Goal: Task Accomplishment & Management: Manage account settings

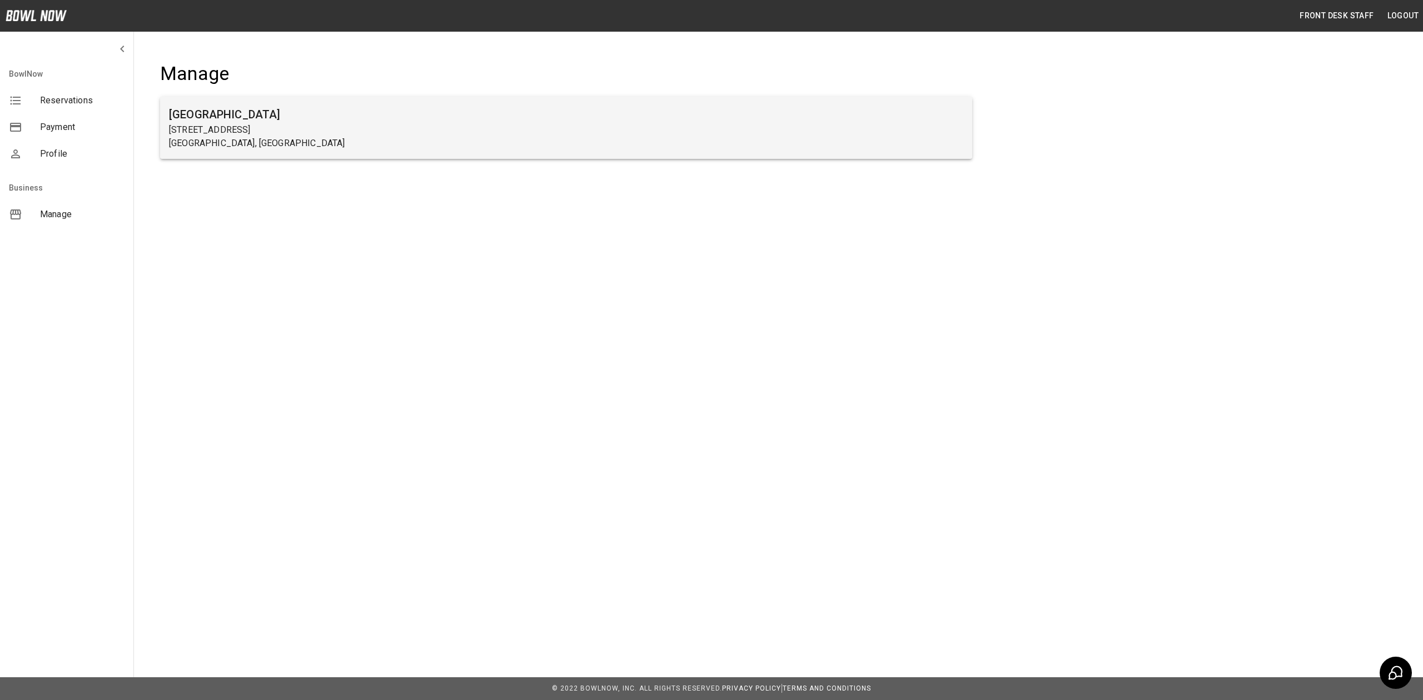
drag, startPoint x: 556, startPoint y: 178, endPoint x: 576, endPoint y: 141, distance: 42.0
click at [556, 178] on div "[GEOGRAPHIC_DATA] [STREET_ADDRESS]" at bounding box center [566, 117] width 848 height 146
click at [581, 130] on p "[STREET_ADDRESS]" at bounding box center [566, 129] width 794 height 13
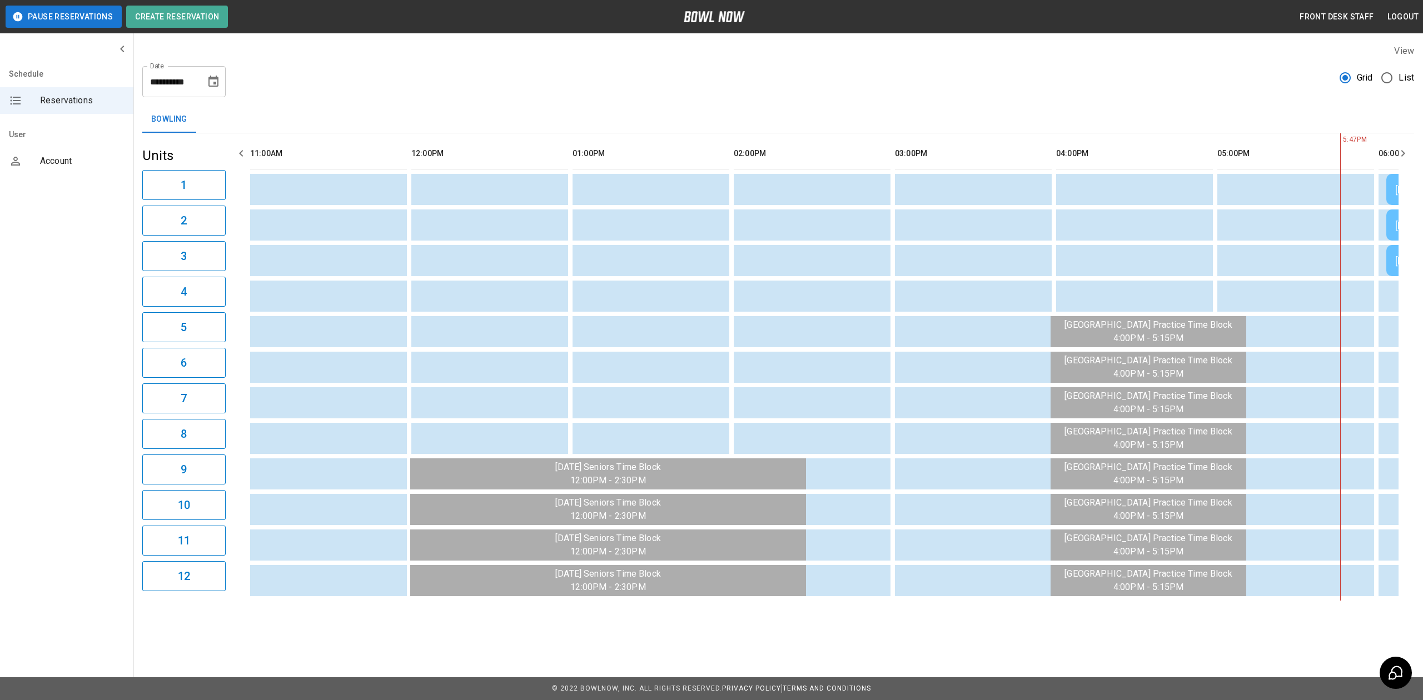
scroll to position [0, 799]
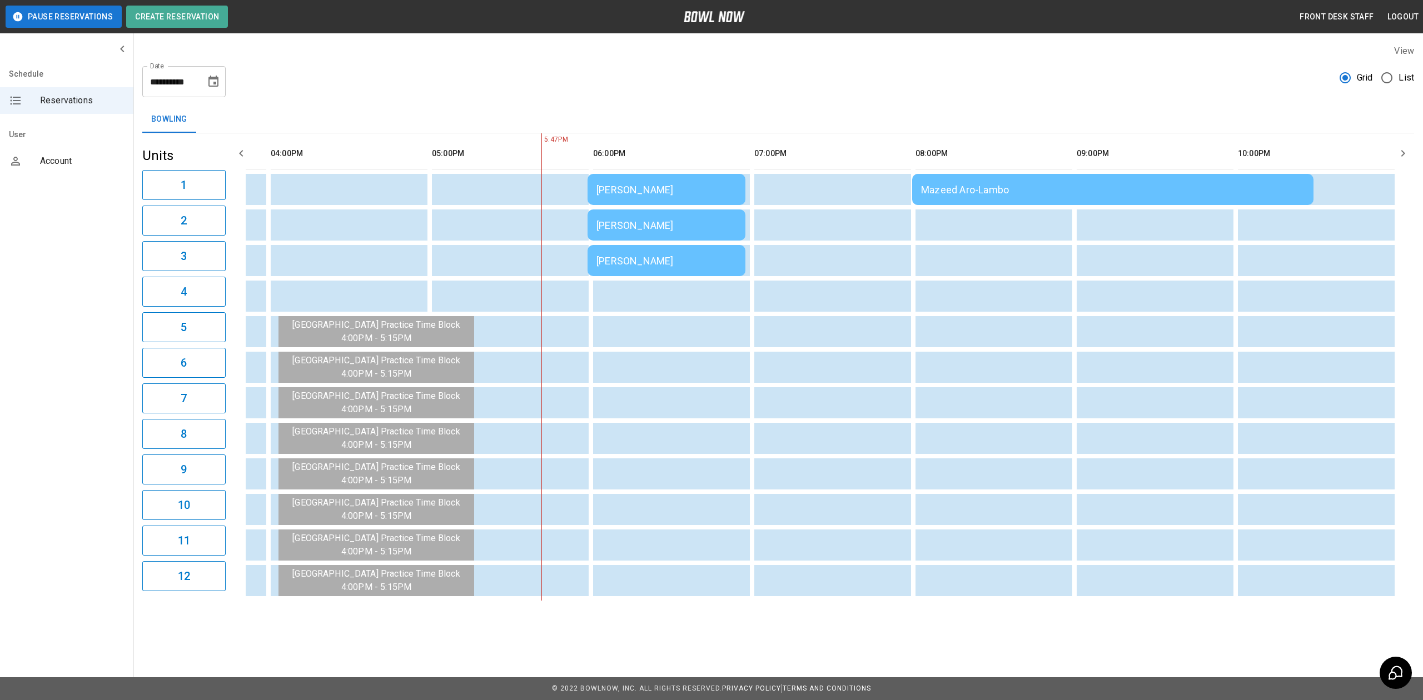
click at [712, 197] on td "[PERSON_NAME]" at bounding box center [667, 189] width 158 height 31
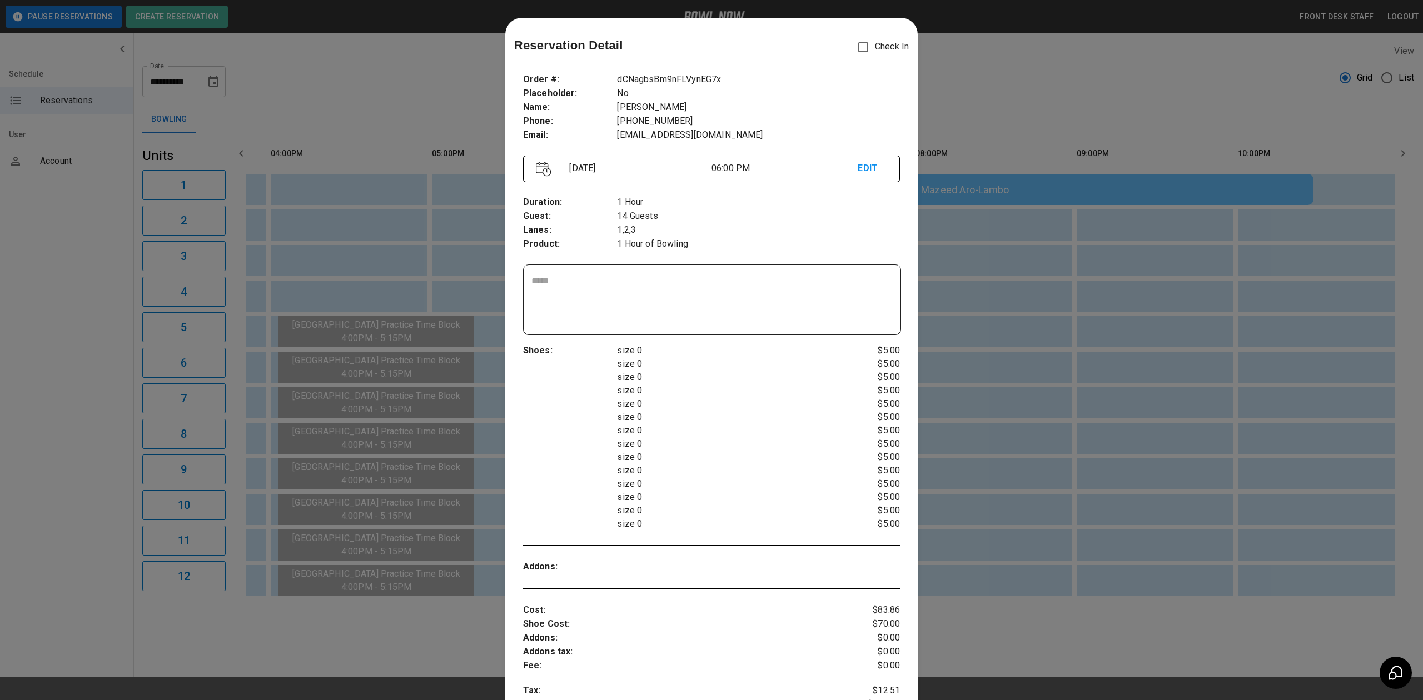
scroll to position [18, 0]
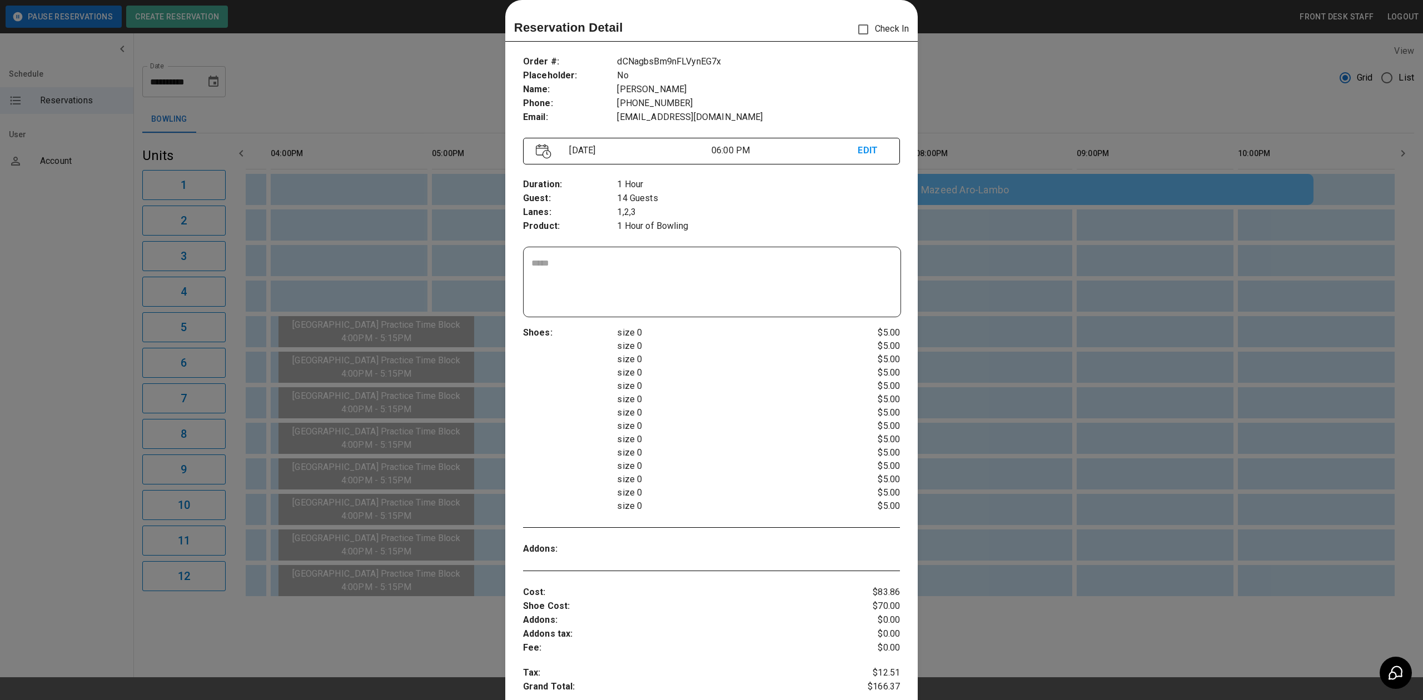
click at [1137, 114] on div at bounding box center [711, 350] width 1423 height 700
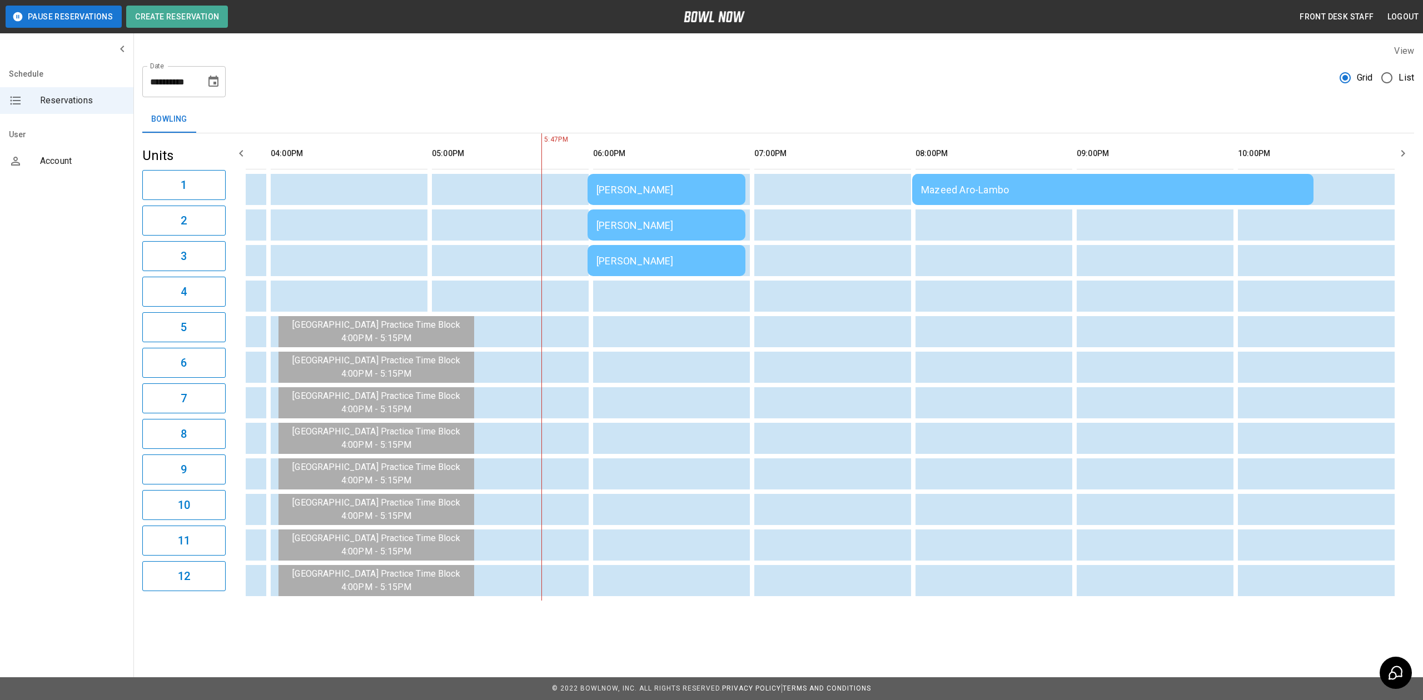
click at [705, 185] on div "[PERSON_NAME]" at bounding box center [666, 190] width 140 height 12
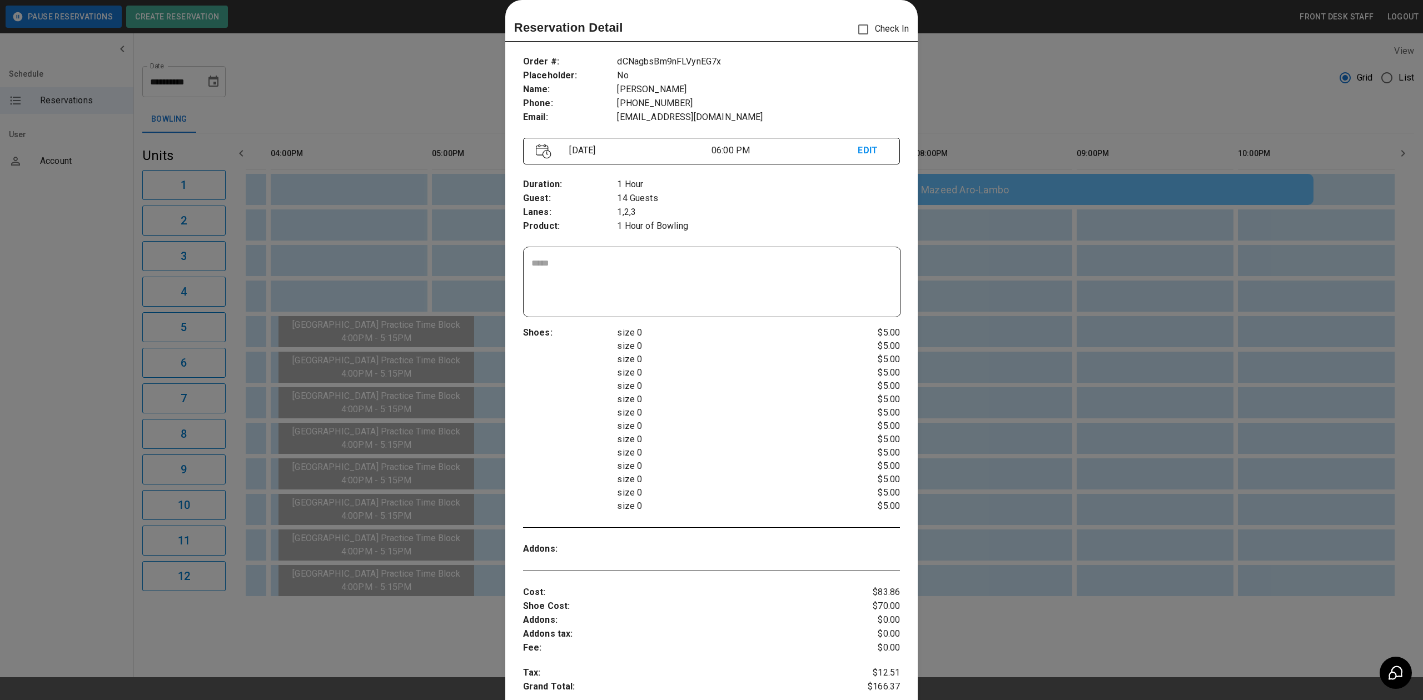
click at [1065, 100] on div at bounding box center [711, 350] width 1423 height 700
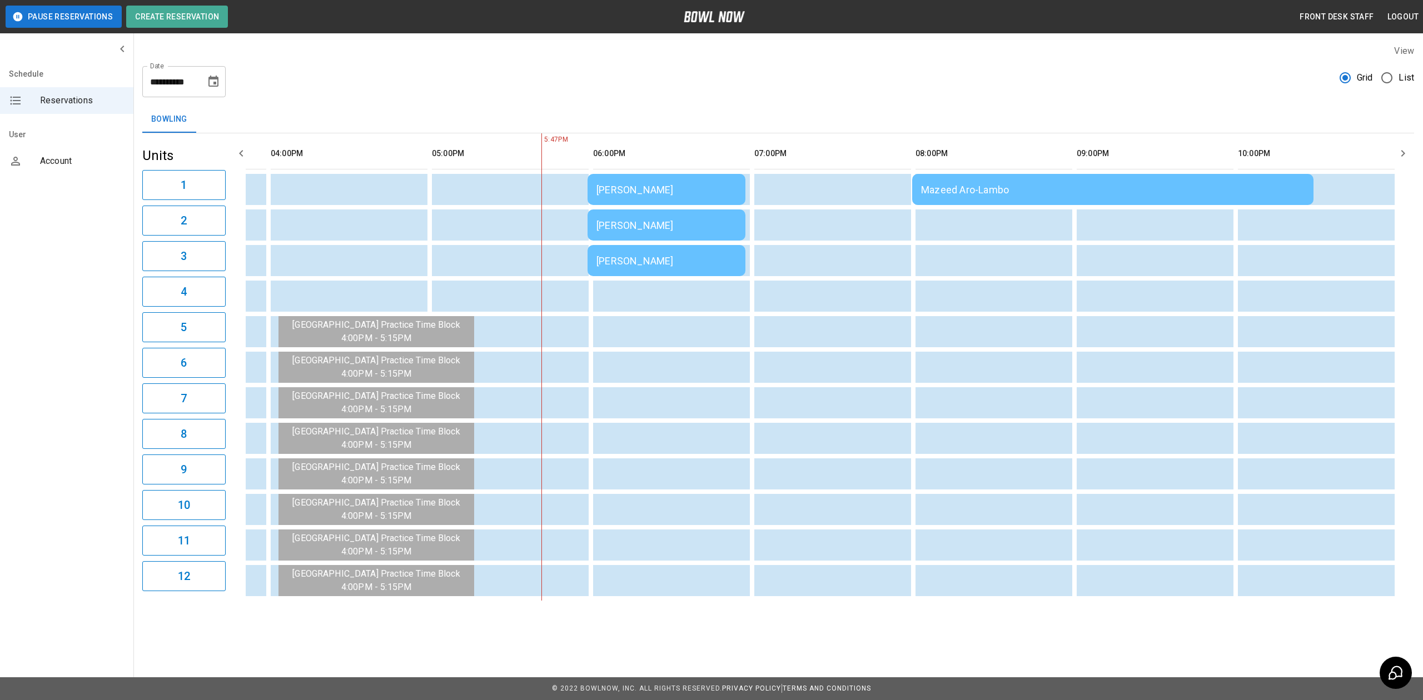
click at [646, 196] on div "[PERSON_NAME]" at bounding box center [666, 190] width 140 height 12
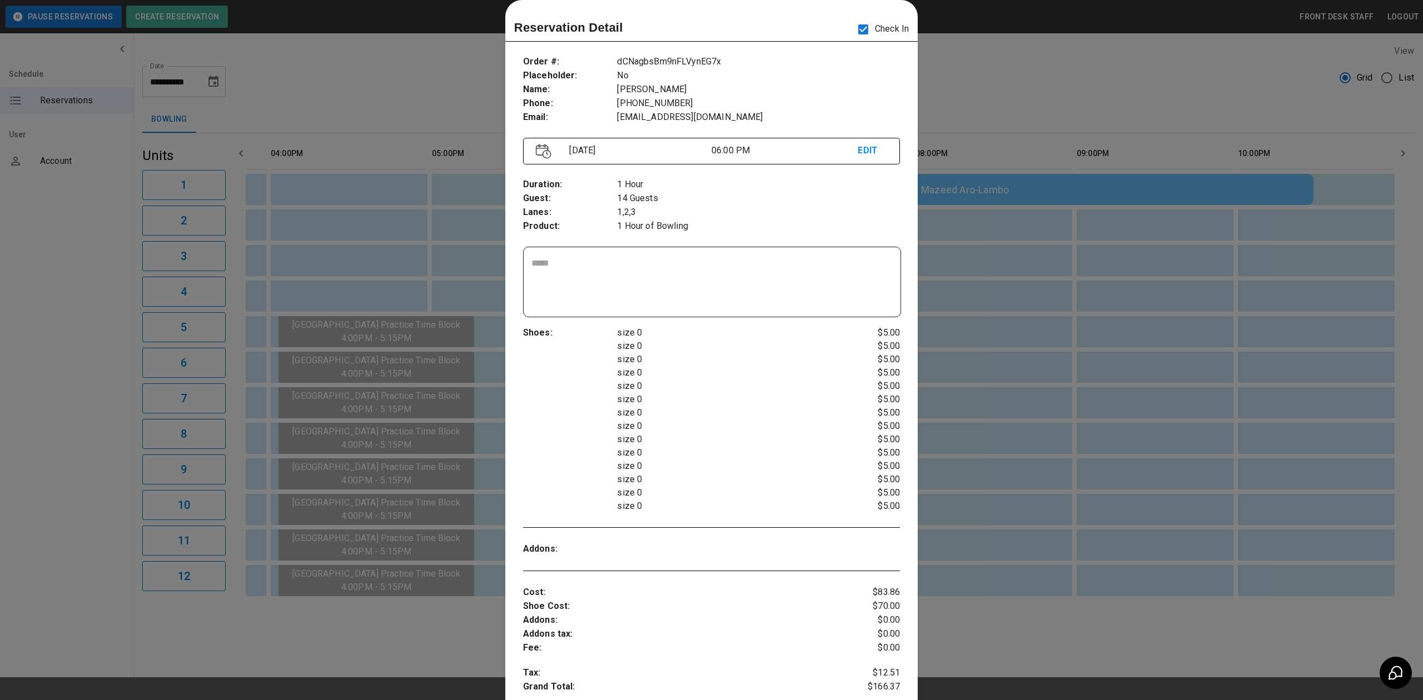
click at [1024, 97] on div at bounding box center [711, 350] width 1423 height 700
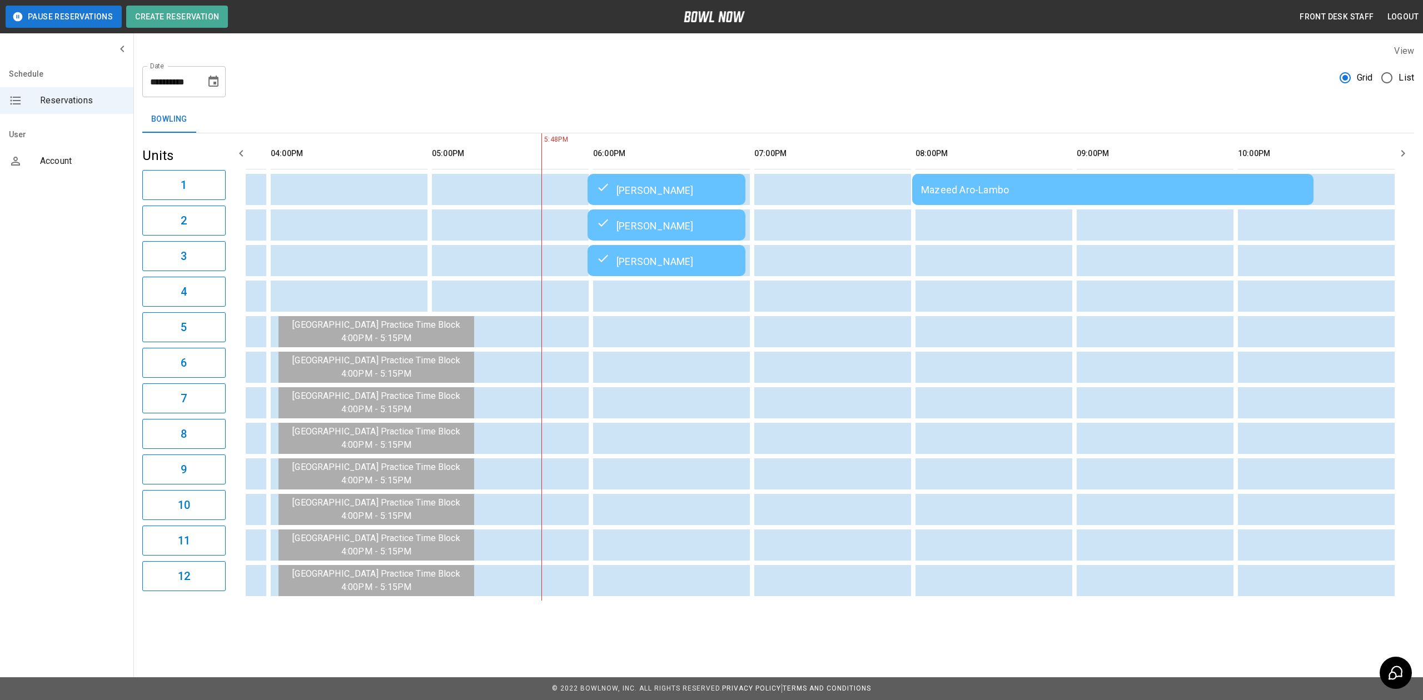
click at [669, 196] on div "[PERSON_NAME]" at bounding box center [666, 189] width 140 height 13
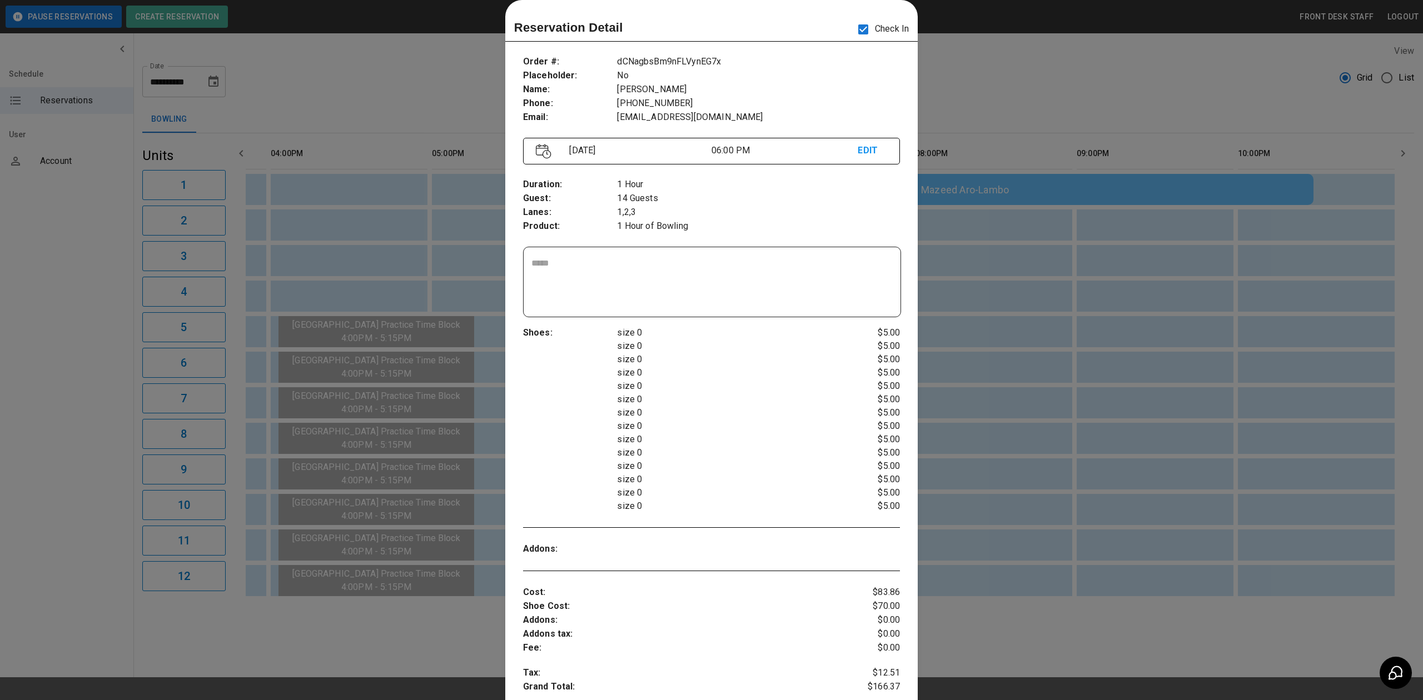
click at [1152, 92] on div at bounding box center [711, 350] width 1423 height 700
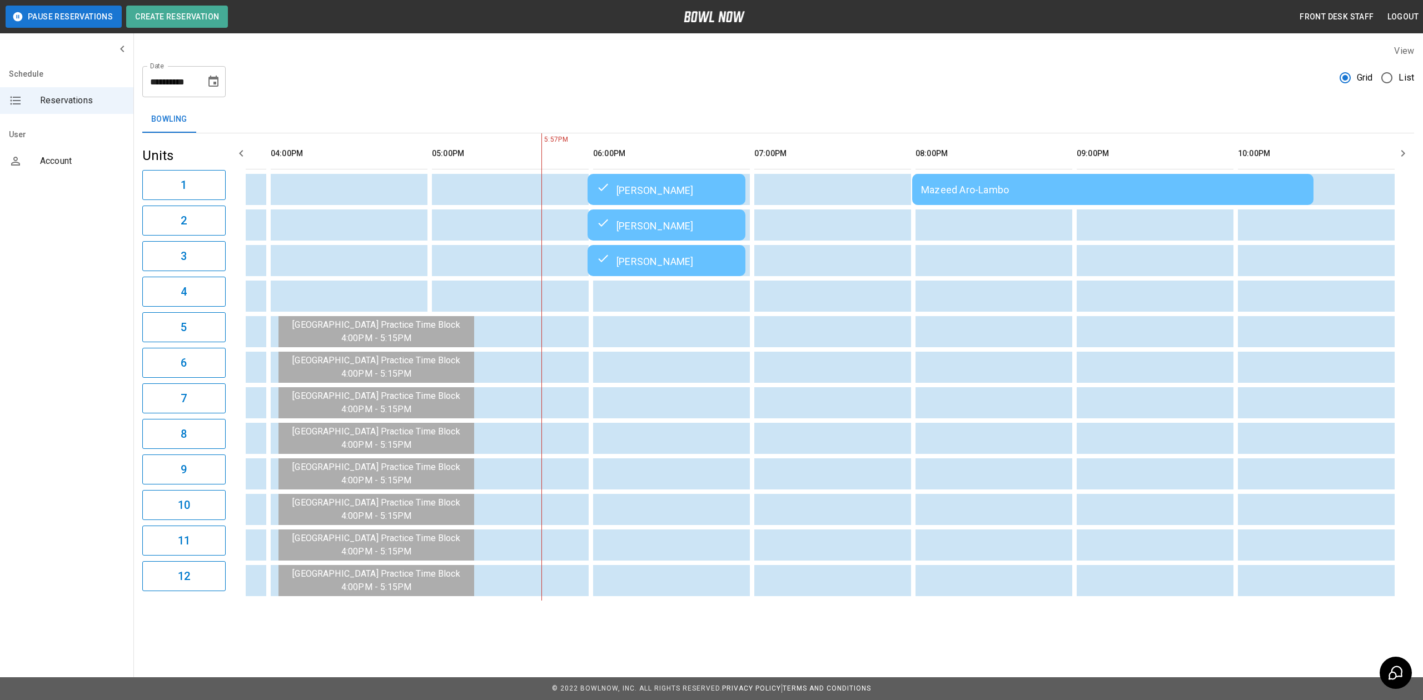
click at [645, 182] on td "[PERSON_NAME]" at bounding box center [667, 189] width 158 height 31
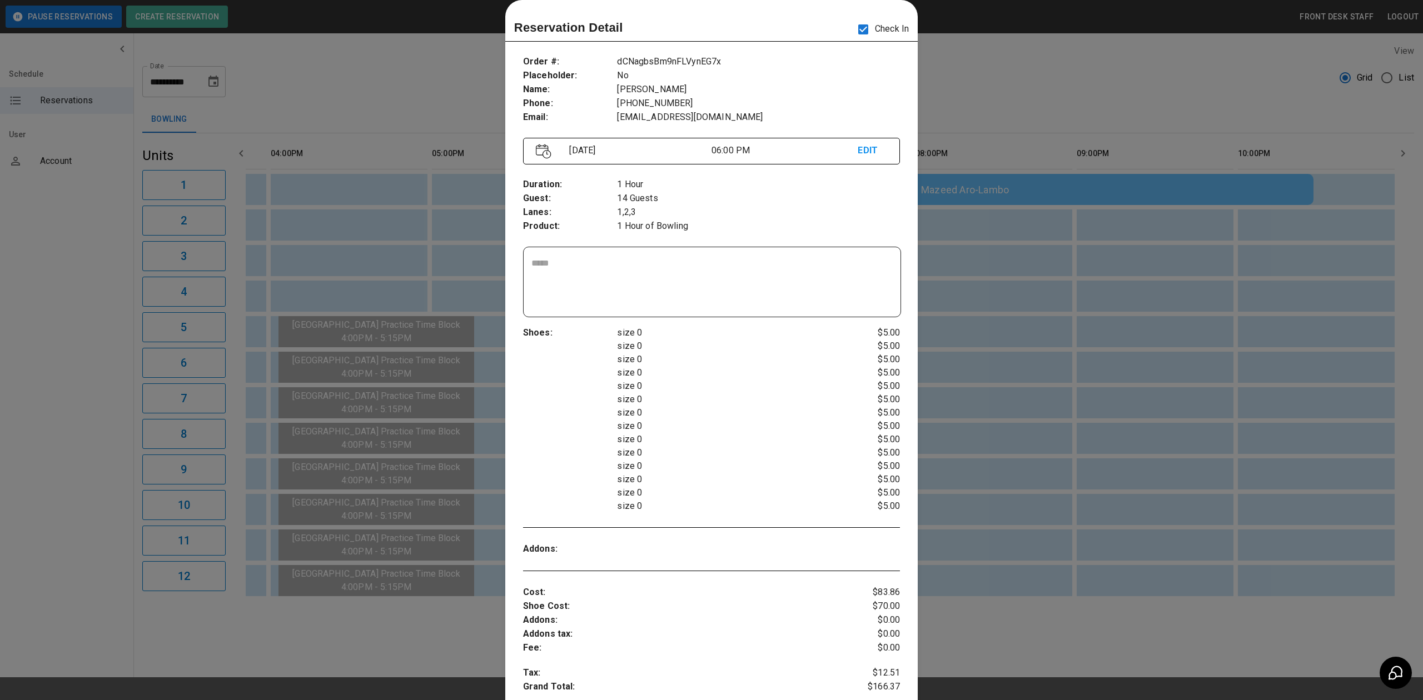
click at [1080, 115] on div at bounding box center [711, 350] width 1423 height 700
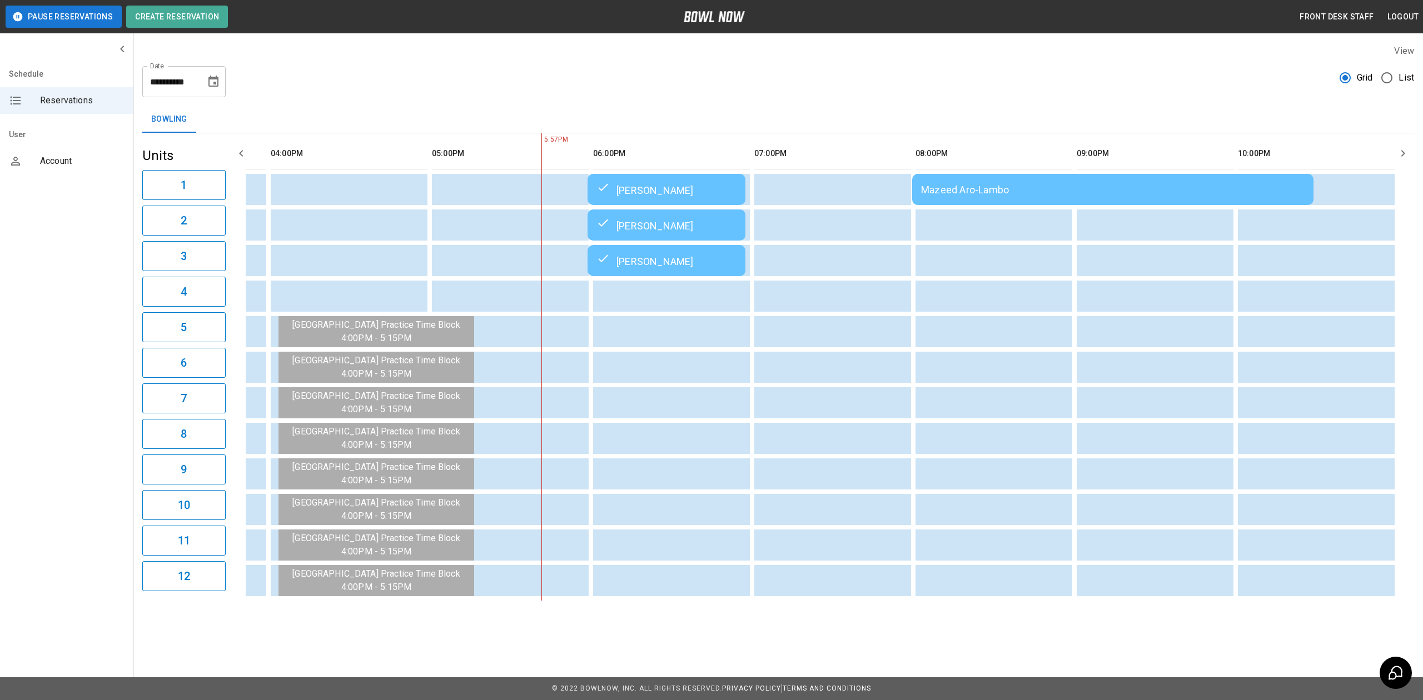
click at [700, 243] on table "[PERSON_NAME] [PERSON_NAME] [PERSON_NAME] [PERSON_NAME]" at bounding box center [423, 367] width 1952 height 468
click at [704, 196] on div "[PERSON_NAME]" at bounding box center [666, 189] width 140 height 13
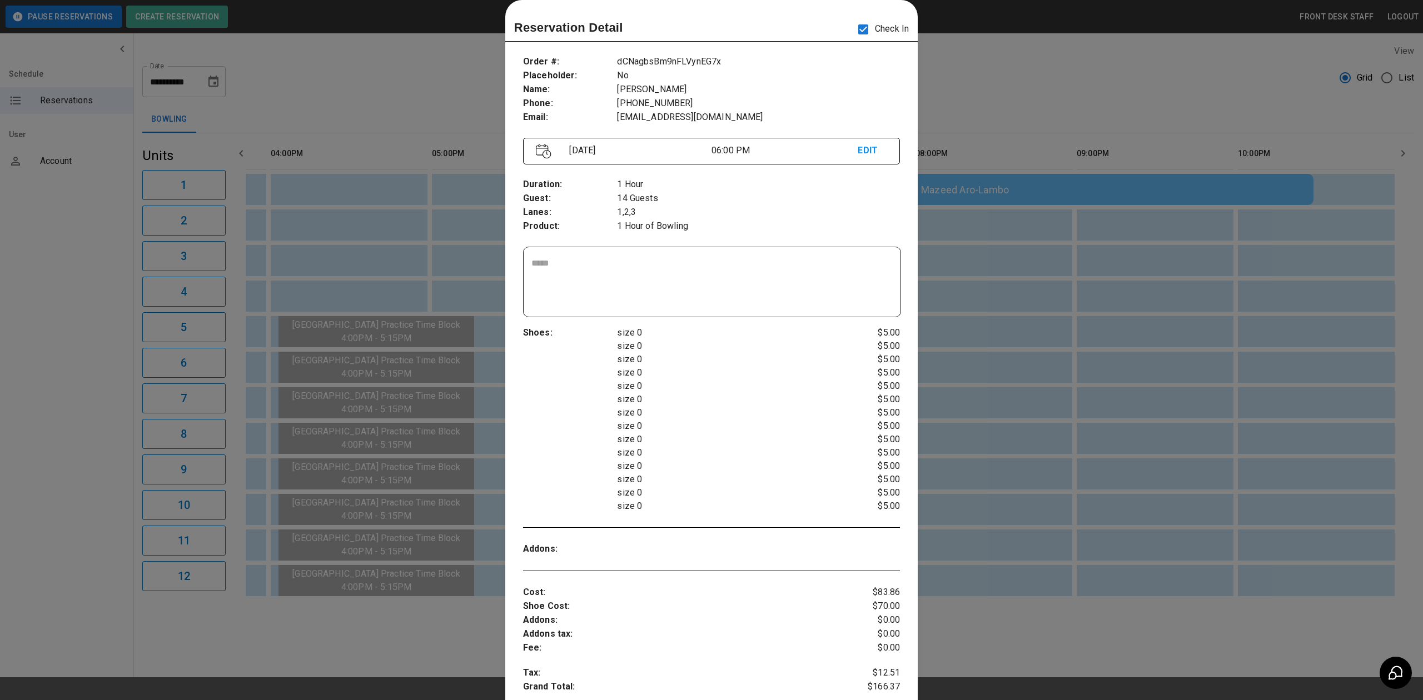
click at [1057, 72] on div at bounding box center [711, 350] width 1423 height 700
